Goal: Contribute content: Contribute content

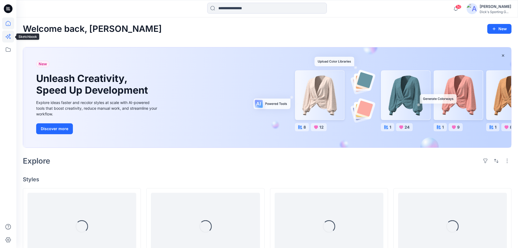
click at [8, 38] on icon at bounding box center [8, 36] width 12 height 12
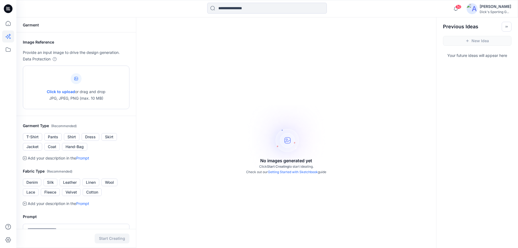
click at [74, 79] on icon at bounding box center [76, 79] width 4 height 4
click at [70, 86] on div "Click to upload or drag and drop JPG, JPEG, PNG (max. 10 MB)" at bounding box center [76, 87] width 59 height 41
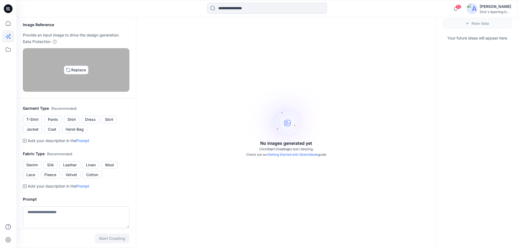
scroll to position [27, 0]
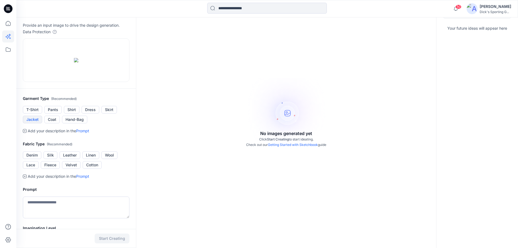
click at [34, 123] on button "Jacket" at bounding box center [32, 120] width 19 height 8
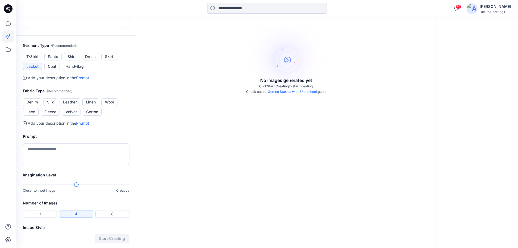
scroll to position [82, 0]
click at [112, 104] on button "Wool" at bounding box center [109, 101] width 16 height 8
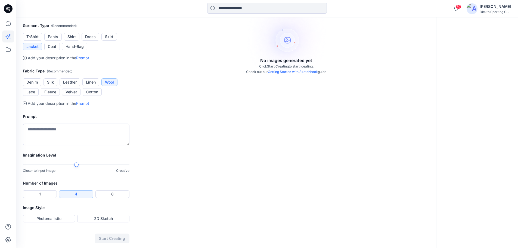
scroll to position [163, 0]
click at [89, 145] on textarea at bounding box center [76, 134] width 107 height 22
drag, startPoint x: 46, startPoint y: 194, endPoint x: 48, endPoint y: 192, distance: 3.3
click at [46, 194] on button "1" at bounding box center [40, 194] width 34 height 8
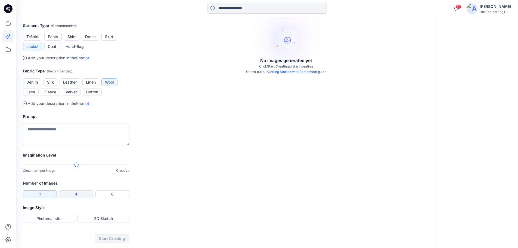
click at [78, 193] on button "4" at bounding box center [76, 194] width 34 height 8
click at [77, 128] on textarea at bounding box center [76, 134] width 107 height 22
click at [80, 128] on textarea at bounding box center [76, 134] width 107 height 22
click at [69, 145] on textarea at bounding box center [76, 134] width 107 height 22
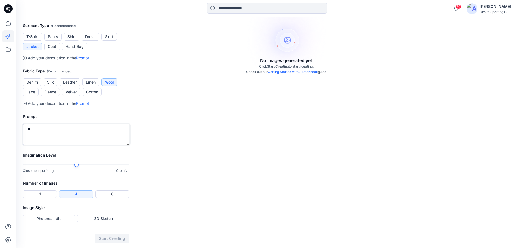
type textarea "*"
click at [72, 145] on textarea "**********" at bounding box center [76, 134] width 107 height 22
click at [97, 145] on textarea "**********" at bounding box center [76, 134] width 107 height 22
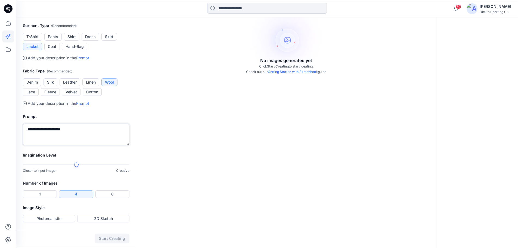
scroll to position [170, 0]
type textarea "**********"
click at [107, 219] on button "2D Sketch" at bounding box center [103, 219] width 52 height 8
click at [106, 240] on button "Start Creating" at bounding box center [112, 238] width 35 height 10
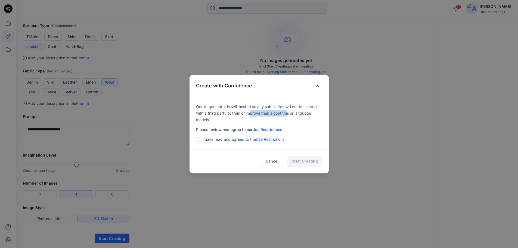
drag, startPoint x: 253, startPoint y: 113, endPoint x: 289, endPoint y: 113, distance: 35.6
click at [289, 113] on p "Our AI generator is self-hosted so any submission will not be shared with a thi…" at bounding box center [259, 113] width 126 height 20
click at [241, 118] on p "Our AI generator is self-hosted so any submission will not be shared with a thi…" at bounding box center [259, 113] width 126 height 20
click at [223, 138] on p "I have read and agreed to the Use Restrictions" at bounding box center [244, 139] width 82 height 7
click at [199, 140] on span at bounding box center [198, 139] width 4 height 4
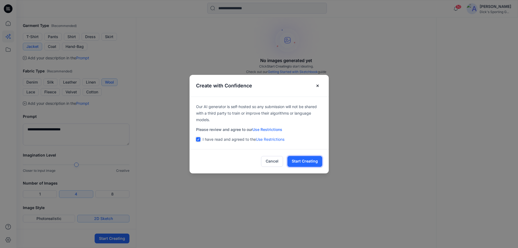
click at [308, 160] on button "Start Creating" at bounding box center [304, 161] width 35 height 11
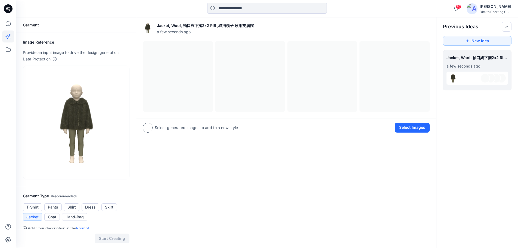
scroll to position [0, 40]
drag, startPoint x: 486, startPoint y: 60, endPoint x: 500, endPoint y: 93, distance: 35.6
click at [500, 93] on div "**********" at bounding box center [267, 217] width 502 height 401
click at [178, 74] on div at bounding box center [286, 76] width 287 height 70
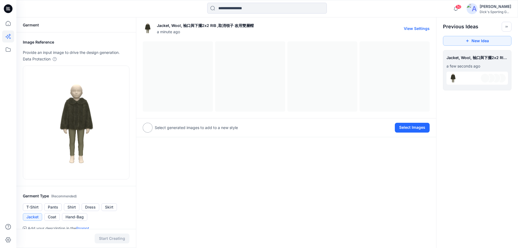
click at [416, 28] on button "View Settings" at bounding box center [417, 28] width 26 height 5
click at [145, 128] on div at bounding box center [148, 128] width 10 height 10
click at [175, 128] on p "Select generated images to add to a new style" at bounding box center [196, 127] width 83 height 7
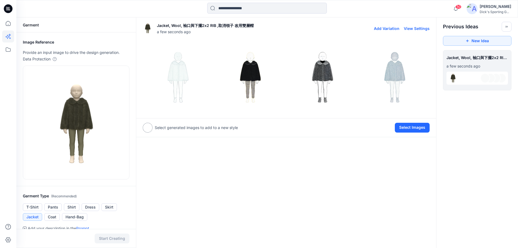
click at [180, 72] on img at bounding box center [178, 77] width 70 height 70
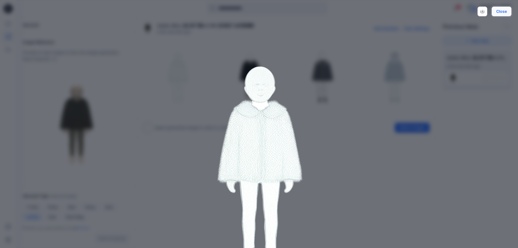
click at [503, 8] on button "Close" at bounding box center [502, 12] width 20 height 10
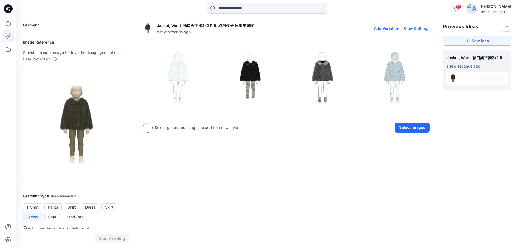
click at [252, 89] on img at bounding box center [250, 77] width 70 height 70
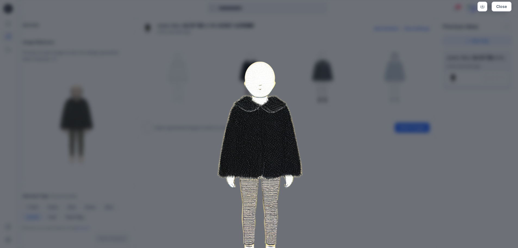
scroll to position [4, 0]
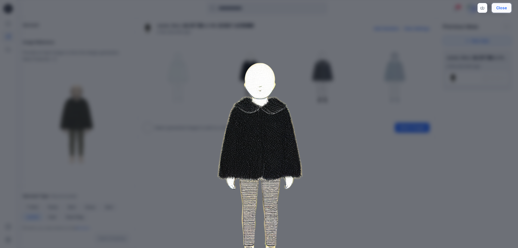
click at [505, 9] on button "Close" at bounding box center [502, 8] width 20 height 10
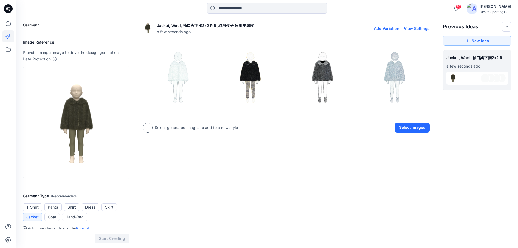
click at [313, 80] on img at bounding box center [323, 77] width 70 height 70
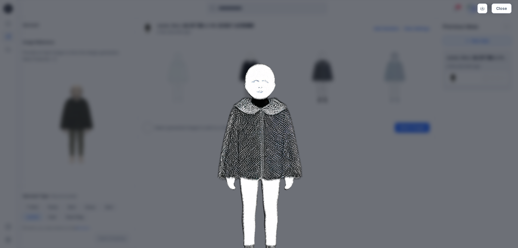
scroll to position [0, 0]
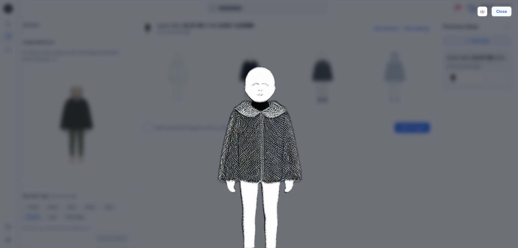
click at [504, 9] on button "Close" at bounding box center [502, 12] width 20 height 10
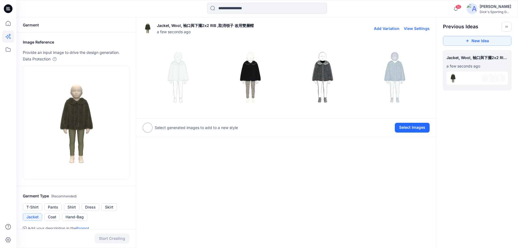
click at [392, 66] on img at bounding box center [395, 77] width 70 height 70
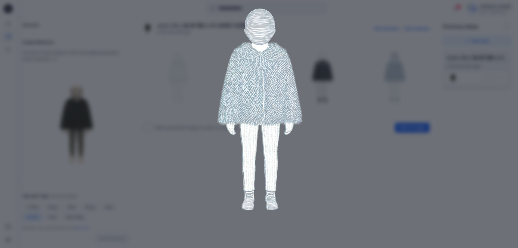
scroll to position [31, 0]
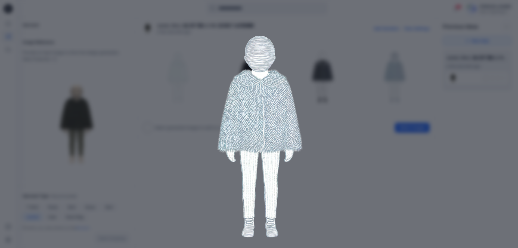
click at [474, 54] on div "Close" at bounding box center [259, 124] width 518 height 248
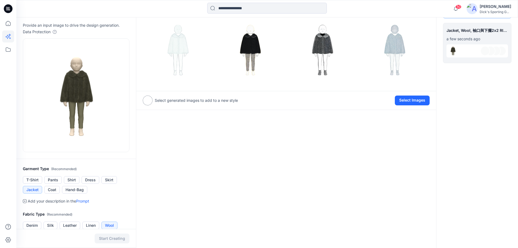
scroll to position [0, 0]
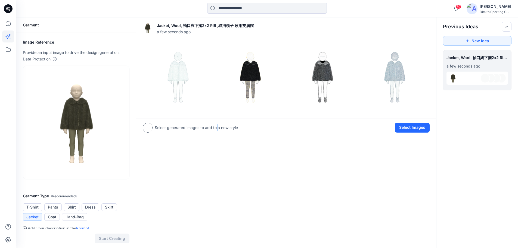
click at [218, 127] on p "Select generated images to add to a new style" at bounding box center [196, 127] width 83 height 7
click at [232, 128] on p "Select generated images to add to a new style" at bounding box center [196, 127] width 83 height 7
click at [149, 127] on div at bounding box center [148, 128] width 10 height 10
click at [224, 120] on div "Select generated images to add to a new style Select Images" at bounding box center [286, 127] width 300 height 19
click at [414, 129] on button "Select Images" at bounding box center [412, 128] width 35 height 10
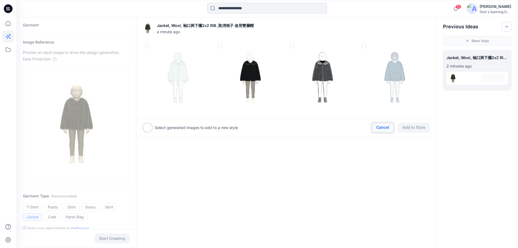
click at [384, 128] on button "Cancel" at bounding box center [383, 128] width 22 height 10
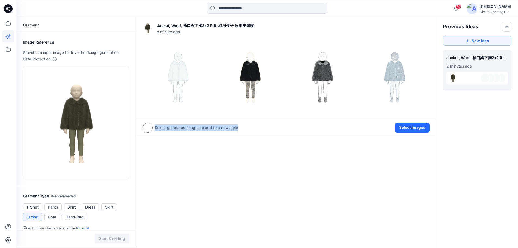
drag, startPoint x: 155, startPoint y: 127, endPoint x: 247, endPoint y: 129, distance: 91.4
click at [247, 129] on div "Select generated images to add to a new style Select Images" at bounding box center [286, 127] width 300 height 19
click at [245, 126] on div at bounding box center [317, 128] width 155 height 10
click at [258, 127] on div at bounding box center [317, 128] width 155 height 10
click at [226, 125] on p "Select generated images to add to a new style" at bounding box center [196, 127] width 83 height 7
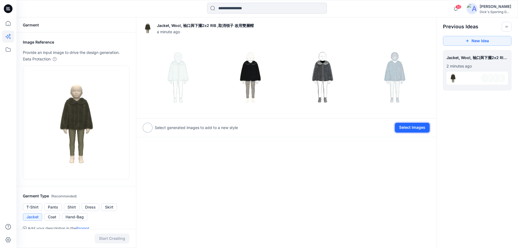
click at [420, 129] on button "Select Images" at bounding box center [412, 128] width 35 height 10
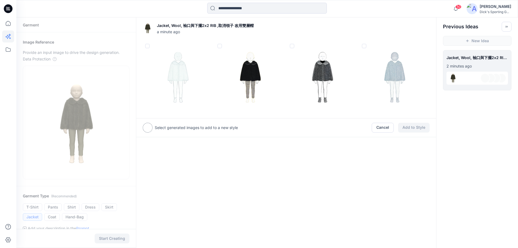
click at [293, 45] on span at bounding box center [292, 46] width 4 height 4
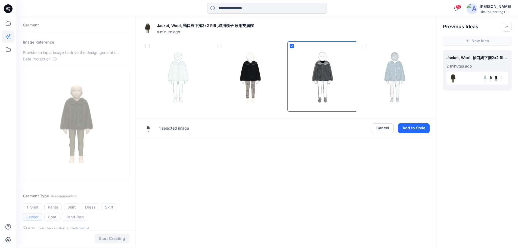
click at [332, 134] on div "1 selected image Cancel Add to Style" at bounding box center [286, 128] width 300 height 20
click at [380, 129] on button "Cancel" at bounding box center [383, 128] width 22 height 10
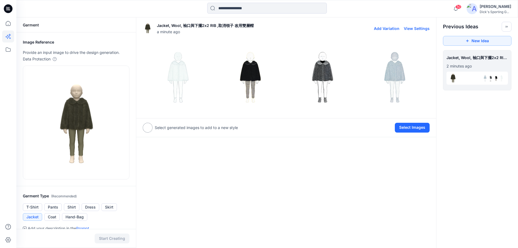
click at [394, 30] on button "Add Variation" at bounding box center [387, 28] width 26 height 5
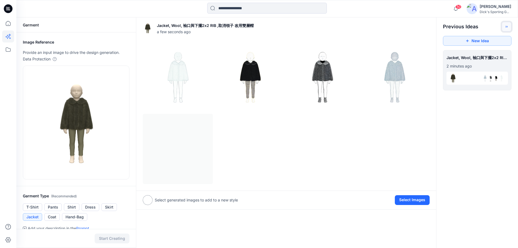
click at [508, 27] on icon "Toggle idea bar" at bounding box center [507, 27] width 4 height 4
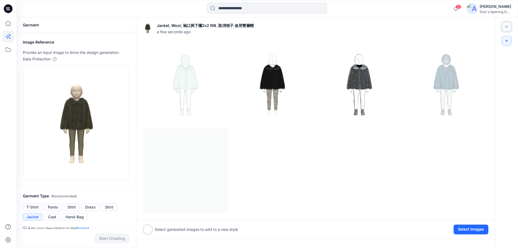
click at [505, 27] on icon "Toggle idea bar" at bounding box center [507, 27] width 4 height 4
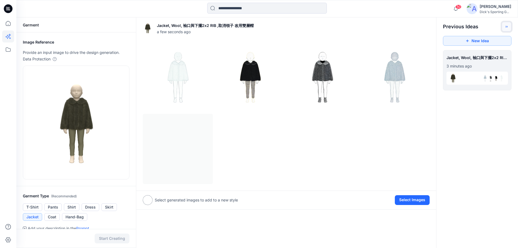
click at [505, 27] on icon "Toggle idea bar" at bounding box center [507, 27] width 4 height 4
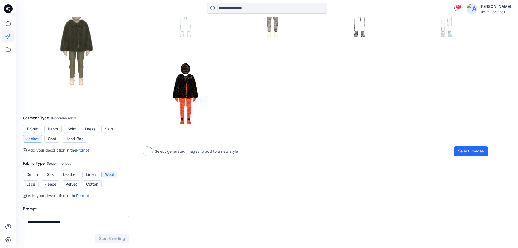
scroll to position [61, 0]
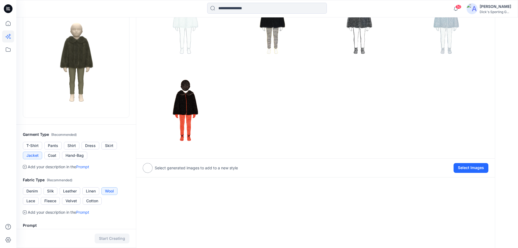
click at [182, 101] on img at bounding box center [185, 109] width 84 height 84
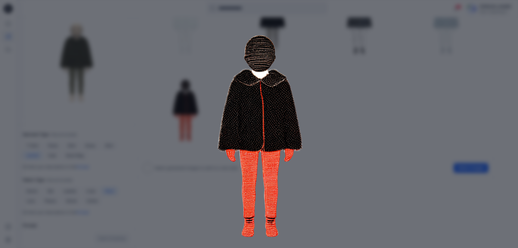
scroll to position [58, 0]
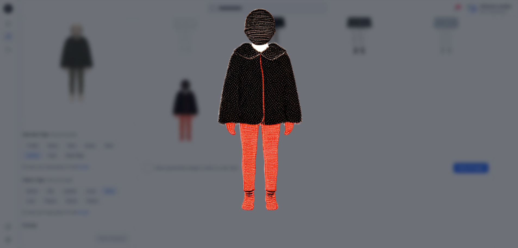
click at [330, 100] on img at bounding box center [259, 106] width 278 height 278
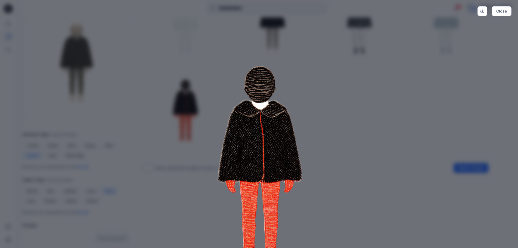
scroll to position [0, 0]
click at [505, 11] on button "Close" at bounding box center [502, 12] width 20 height 10
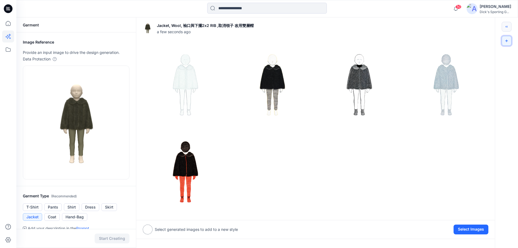
click at [505, 40] on icon "New Idea" at bounding box center [507, 41] width 4 height 4
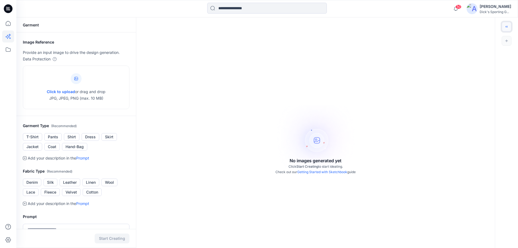
click at [505, 25] on button "Toggle idea bar" at bounding box center [507, 27] width 10 height 10
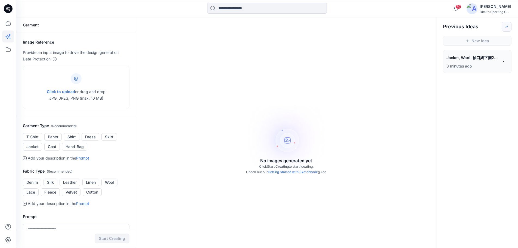
click at [504, 61] on icon at bounding box center [503, 62] width 4 height 4
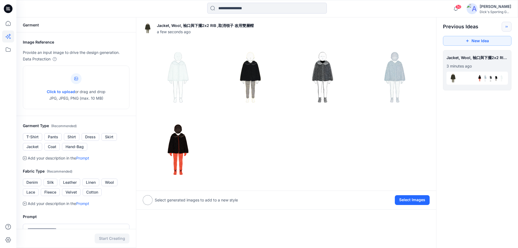
click at [478, 57] on div "**********" at bounding box center [476, 58] width 61 height 9
click at [480, 95] on div "**********" at bounding box center [267, 182] width 502 height 330
click at [507, 27] on icon "Toggle idea bar" at bounding box center [507, 27] width 4 height 4
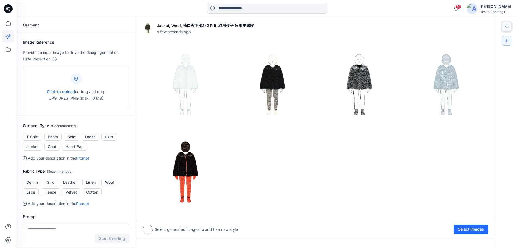
click at [508, 26] on icon "Toggle idea bar" at bounding box center [507, 27] width 4 height 4
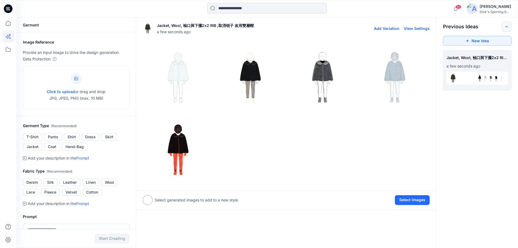
click at [417, 28] on button "View Settings" at bounding box center [417, 28] width 26 height 5
type textarea "**********"
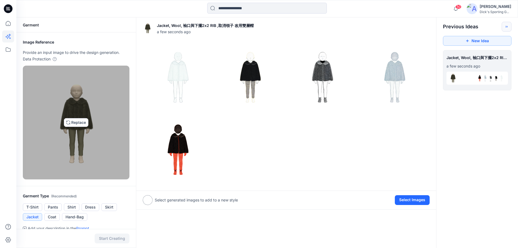
click at [80, 123] on img at bounding box center [76, 122] width 60 height 109
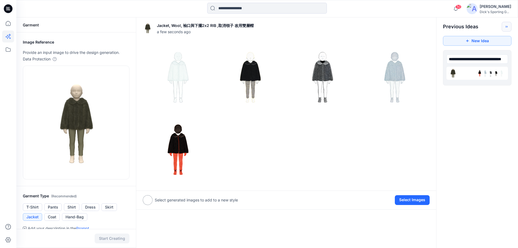
scroll to position [0, 40]
drag, startPoint x: 482, startPoint y: 60, endPoint x: 501, endPoint y: 106, distance: 50.5
click at [501, 106] on div "**********" at bounding box center [267, 217] width 502 height 401
click at [5, 23] on icon at bounding box center [8, 23] width 12 height 12
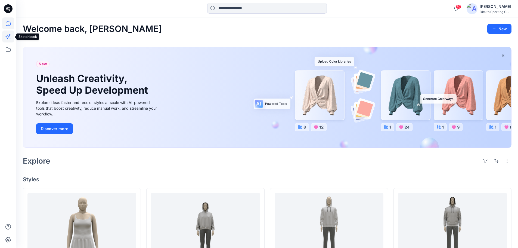
click at [7, 35] on icon at bounding box center [8, 36] width 12 height 12
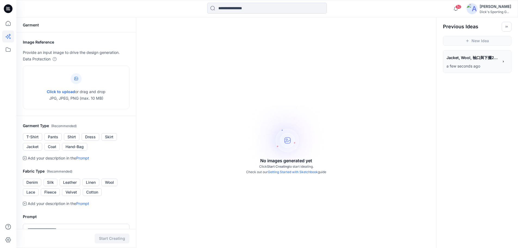
click at [466, 62] on div "**********" at bounding box center [472, 58] width 52 height 9
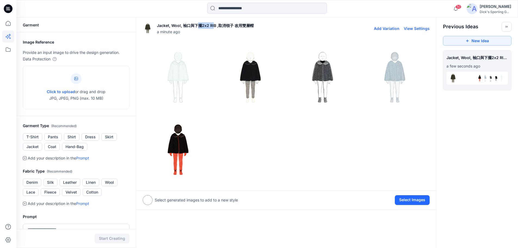
drag, startPoint x: 197, startPoint y: 25, endPoint x: 218, endPoint y: 26, distance: 20.4
click at [214, 25] on p "Jacket, Wool, 袖口與下擺2x2 RIB ,取消領子 改用雙層帽" at bounding box center [205, 25] width 97 height 7
drag, startPoint x: 227, startPoint y: 26, endPoint x: 240, endPoint y: 27, distance: 13.4
click at [232, 26] on p "Jacket, Wool, 袖口與下擺2x2 RIB ,取消領子 改用雙層帽" at bounding box center [205, 25] width 97 height 7
drag, startPoint x: 237, startPoint y: 26, endPoint x: 261, endPoint y: 28, distance: 24.3
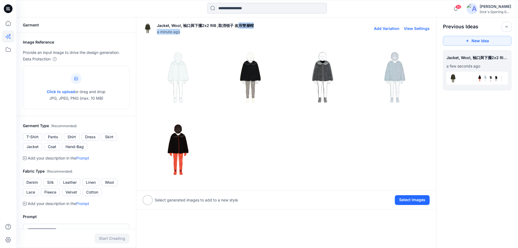
click at [261, 28] on div "Jacket, Wool, 袖口與下擺2x2 RIB ,取消領子 改用雙層帽 a minute ago Add Variation View Settings" at bounding box center [286, 28] width 287 height 17
click at [257, 26] on div at bounding box center [314, 28] width 120 height 17
click at [507, 27] on icon "Toggle idea bar" at bounding box center [507, 27] width 4 height 4
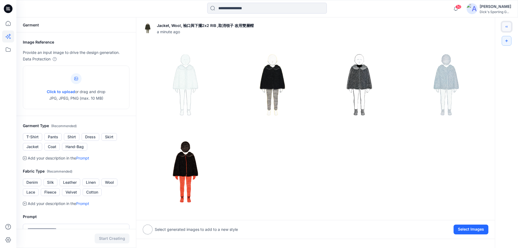
click at [507, 27] on icon "Toggle idea bar" at bounding box center [507, 27] width 4 height 4
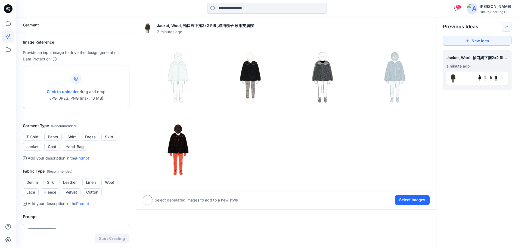
click at [75, 80] on div at bounding box center [76, 78] width 11 height 11
drag, startPoint x: 474, startPoint y: 76, endPoint x: 493, endPoint y: 97, distance: 27.5
click at [493, 97] on div "**********" at bounding box center [267, 182] width 502 height 330
click at [452, 79] on img at bounding box center [453, 78] width 9 height 9
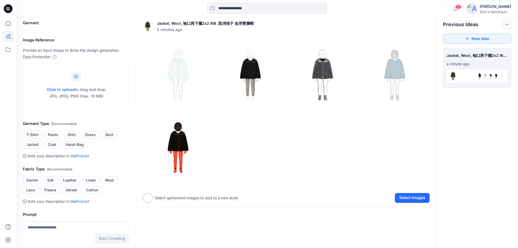
click at [490, 75] on img at bounding box center [490, 76] width 9 height 9
click at [505, 74] on img at bounding box center [501, 76] width 9 height 9
drag, startPoint x: 500, startPoint y: 58, endPoint x: 474, endPoint y: 59, distance: 26.4
click at [474, 59] on div "**********" at bounding box center [476, 56] width 61 height 11
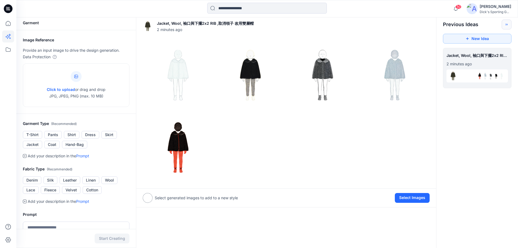
scroll to position [0, 0]
click at [485, 76] on div at bounding box center [476, 75] width 61 height 13
click at [472, 55] on div "**********" at bounding box center [476, 56] width 61 height 11
click at [475, 71] on div at bounding box center [476, 76] width 3 height 10
click at [507, 24] on icon "Toggle idea bar" at bounding box center [507, 25] width 4 height 4
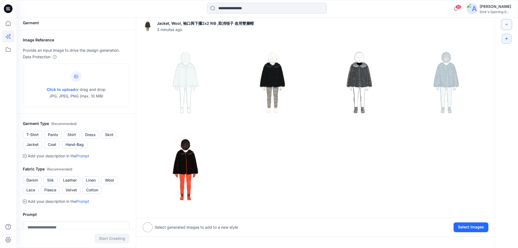
click at [507, 24] on icon "Toggle idea bar" at bounding box center [507, 25] width 4 height 4
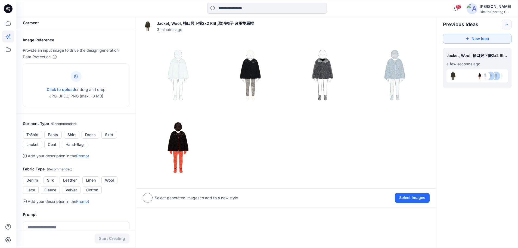
click at [490, 122] on div "**********" at bounding box center [267, 180] width 502 height 330
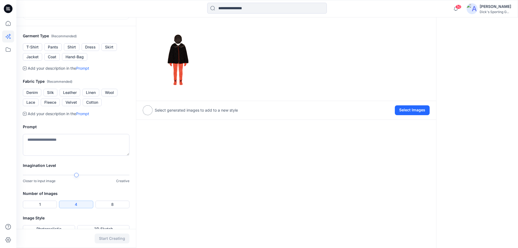
scroll to position [100, 0]
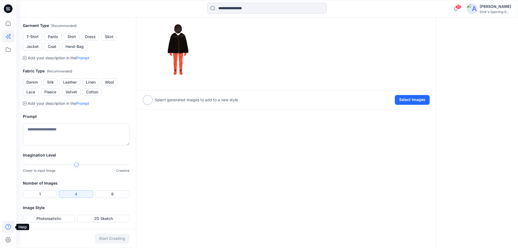
click at [8, 226] on icon at bounding box center [8, 227] width 12 height 12
click at [242, 194] on div "Jacket, Wool, 袖口與下擺2x2 RIB ,取消領子 改用雙層帽 3 minutes ago Add Variation View Setting…" at bounding box center [286, 82] width 300 height 330
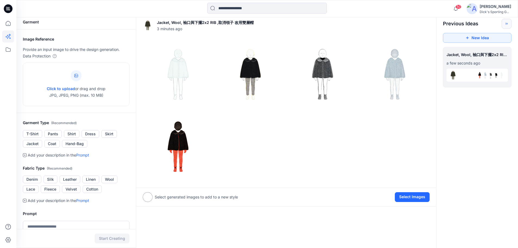
scroll to position [0, 0]
